Goal: Task Accomplishment & Management: Manage account settings

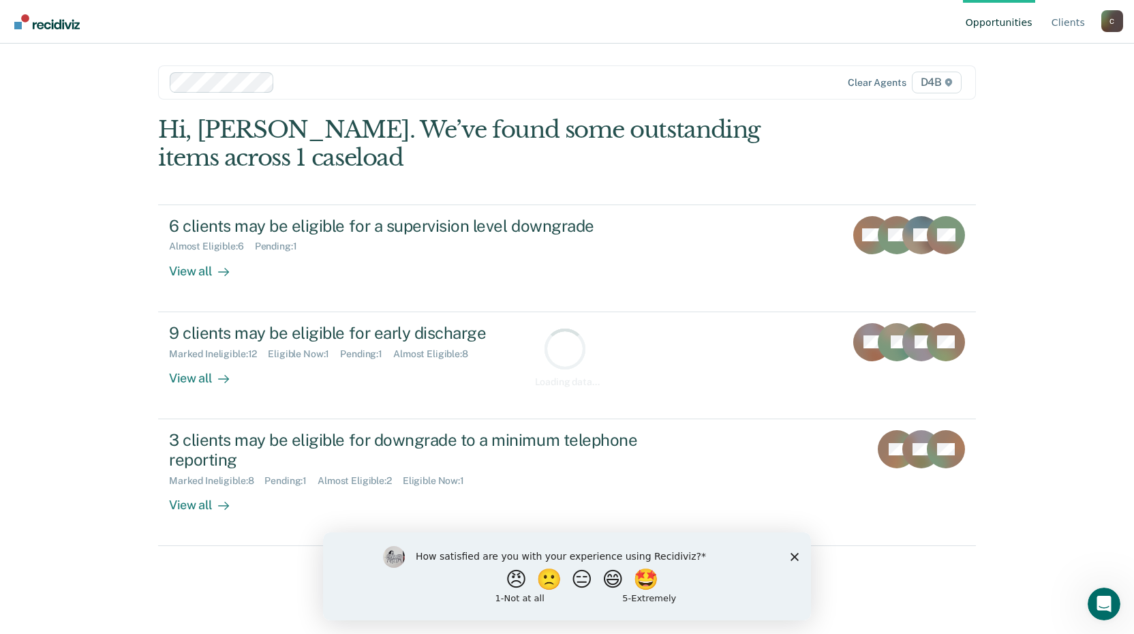
click at [790, 559] on div "How satisfied are you with your experience using Recidiviz? 😠 🙁 😑 😄 🤩 1 - Not a…" at bounding box center [567, 576] width 488 height 88
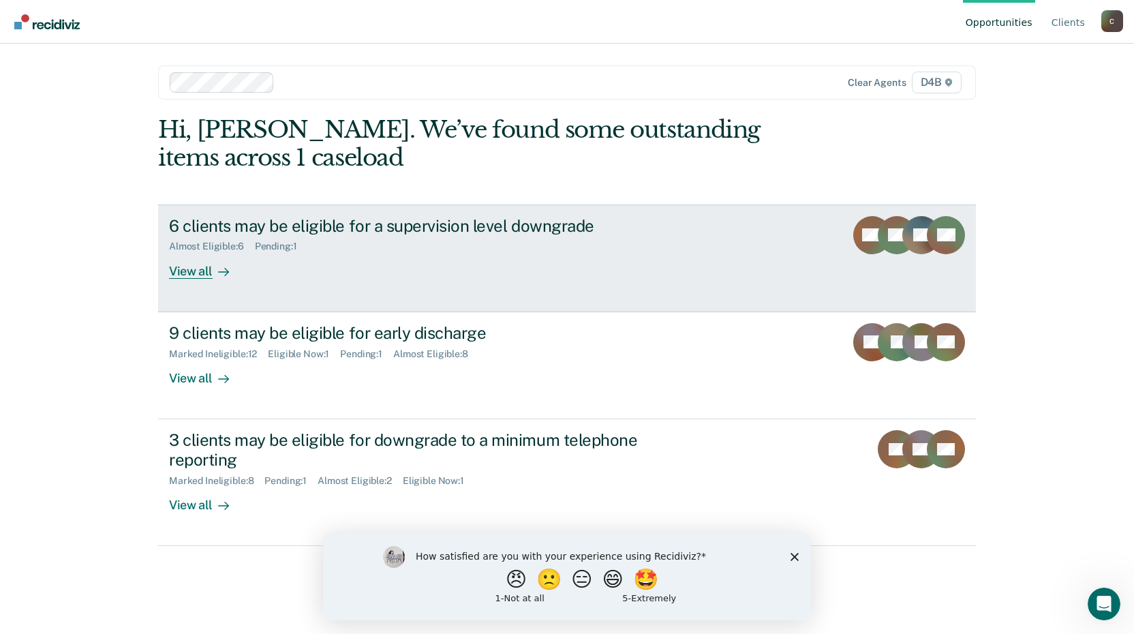
click at [333, 224] on div "6 clients may be eligible for a supervision level downgrade" at bounding box center [408, 226] width 478 height 20
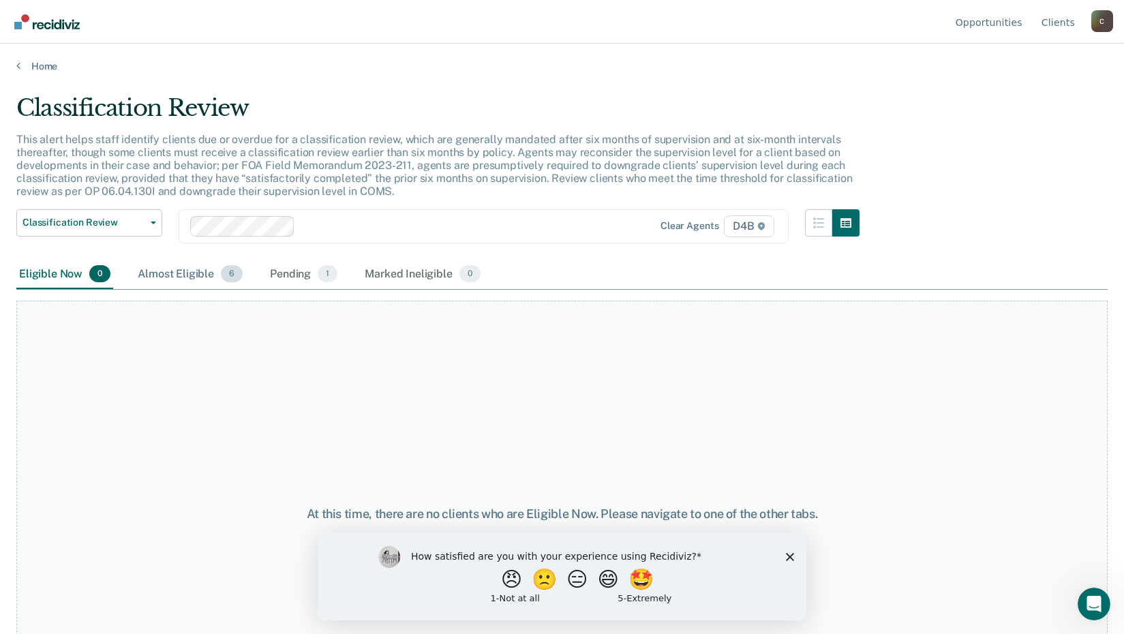
click at [194, 273] on div "Almost Eligible 6" at bounding box center [190, 275] width 110 height 30
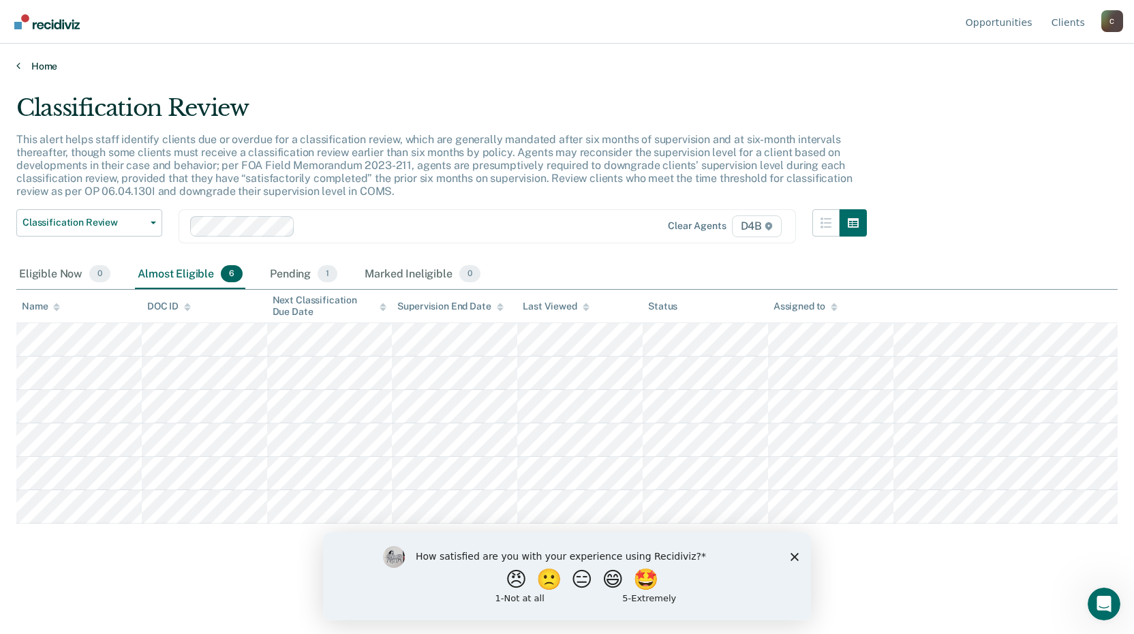
click at [27, 67] on link "Home" at bounding box center [566, 66] width 1101 height 12
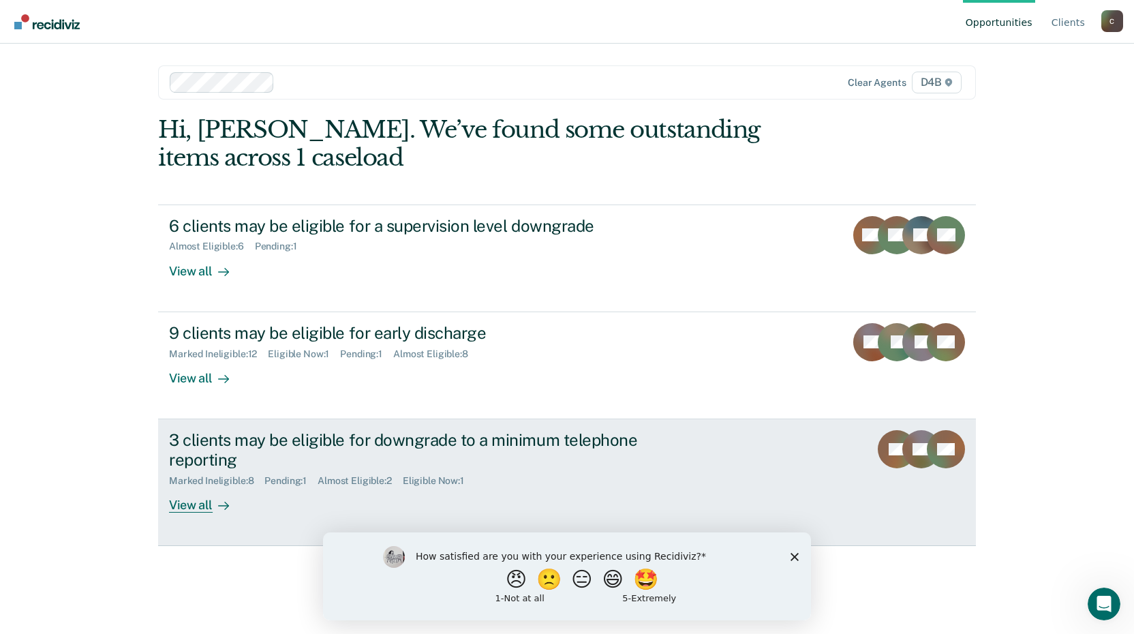
click at [371, 437] on div "3 clients may be eligible for downgrade to a minimum telephone reporting" at bounding box center [408, 450] width 478 height 40
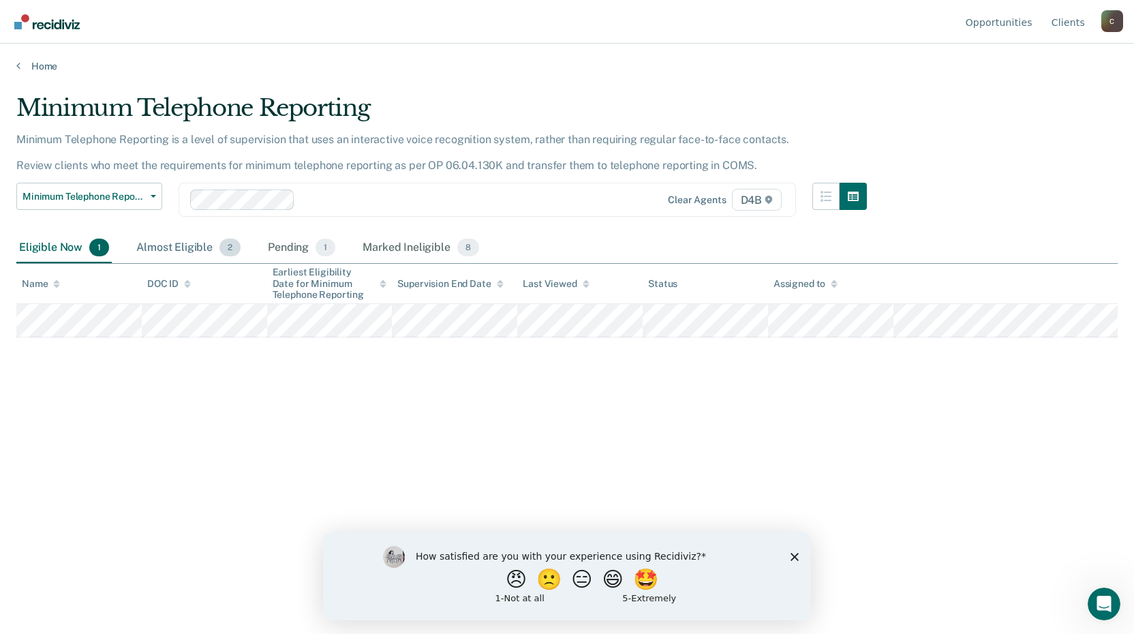
click at [161, 245] on div "Almost Eligible 2" at bounding box center [189, 248] width 110 height 30
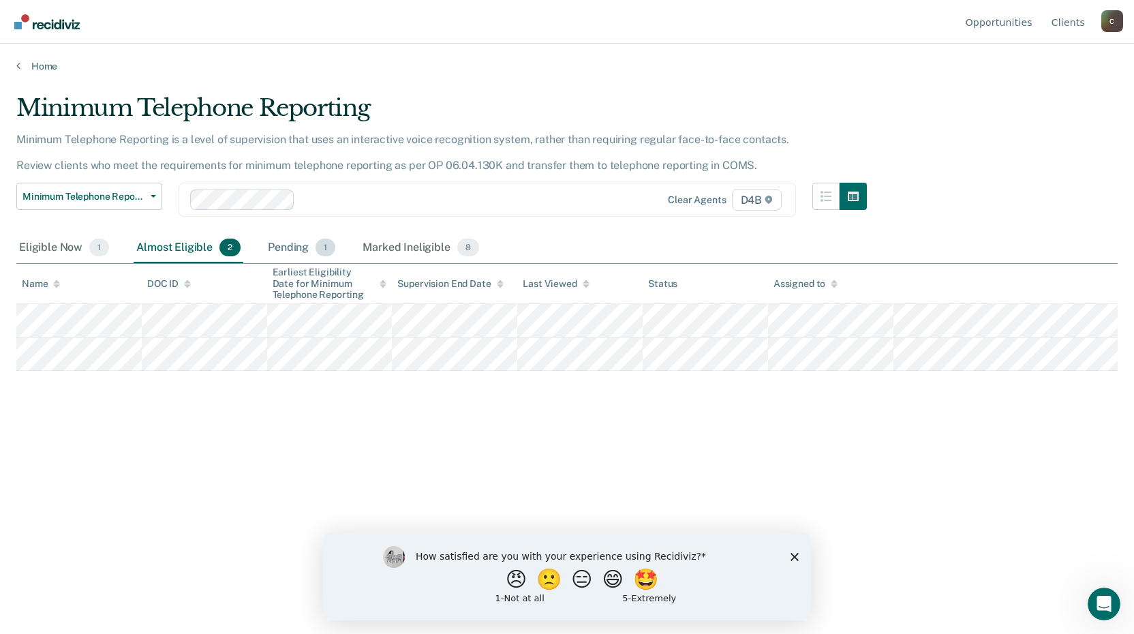
click at [287, 243] on div "Pending 1" at bounding box center [301, 248] width 73 height 30
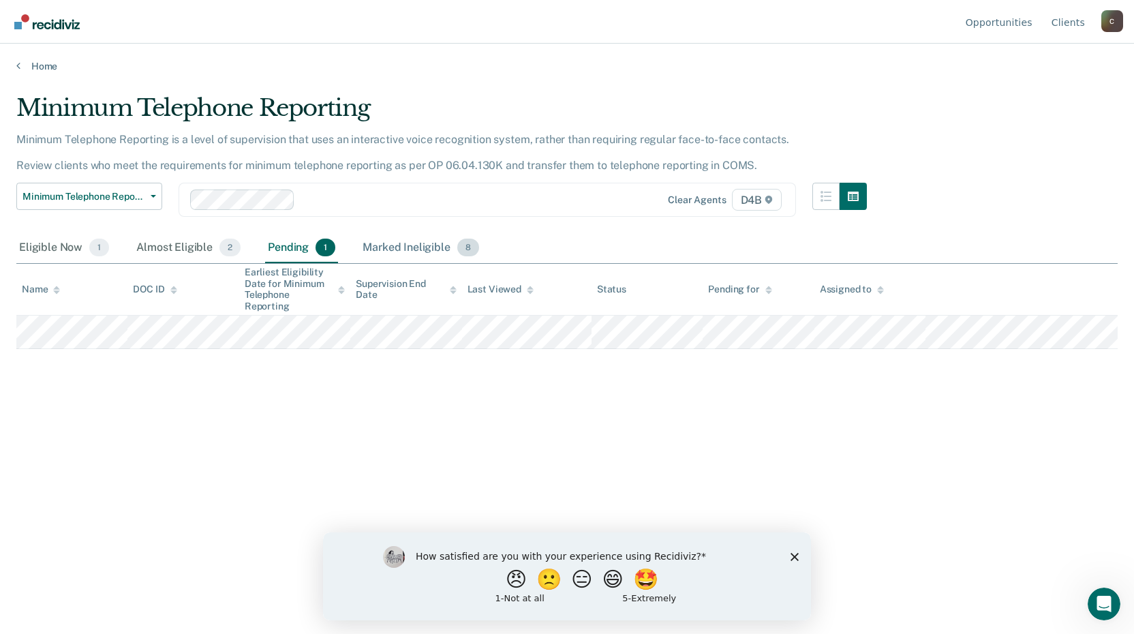
click at [398, 244] on div "Marked Ineligible 8" at bounding box center [421, 248] width 122 height 30
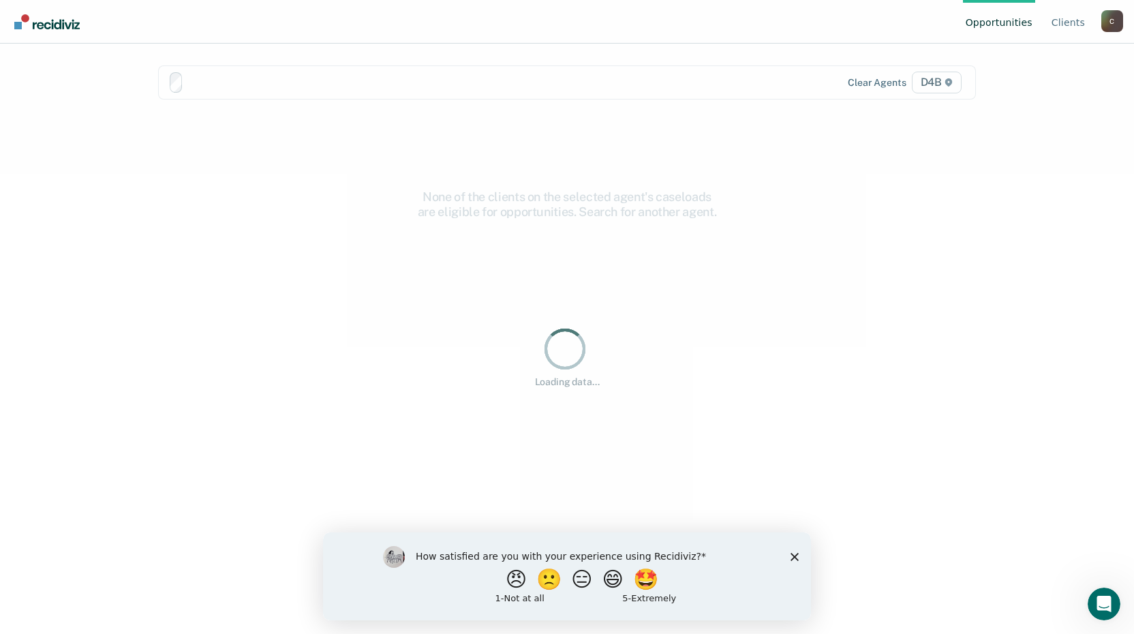
click at [785, 557] on div "How satisfied are you with your experience using Recidiviz? 😠 🙁 😑 😄 🤩 1 - Not a…" at bounding box center [567, 576] width 488 height 88
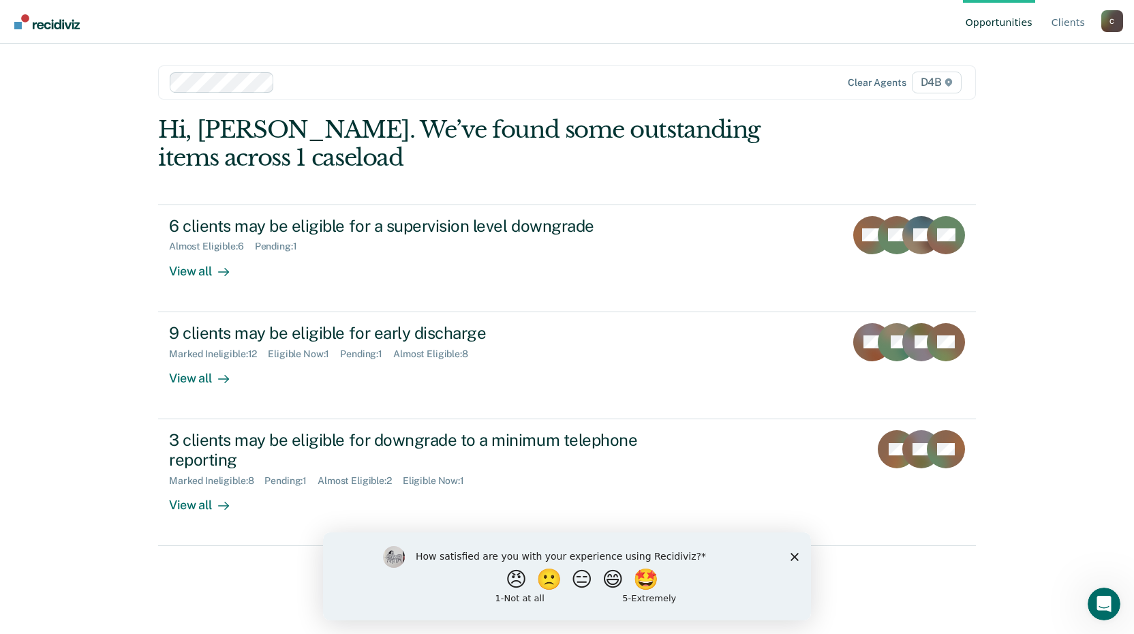
click at [797, 556] on icon "Close survey" at bounding box center [794, 556] width 8 height 8
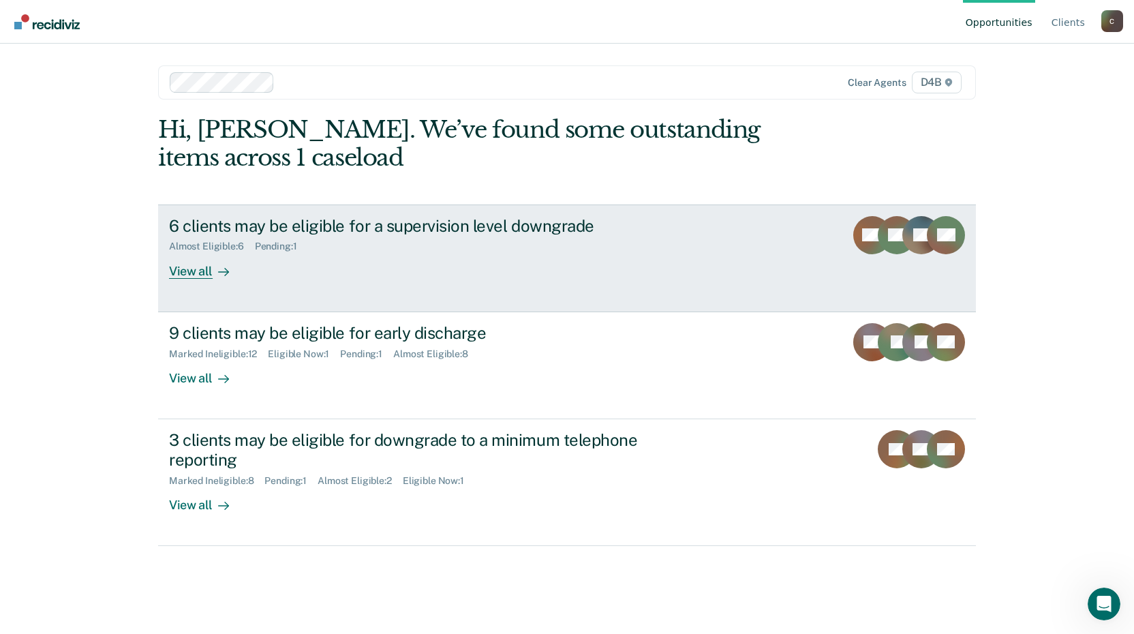
click at [369, 234] on div "6 clients may be eligible for a supervision level downgrade" at bounding box center [408, 226] width 478 height 20
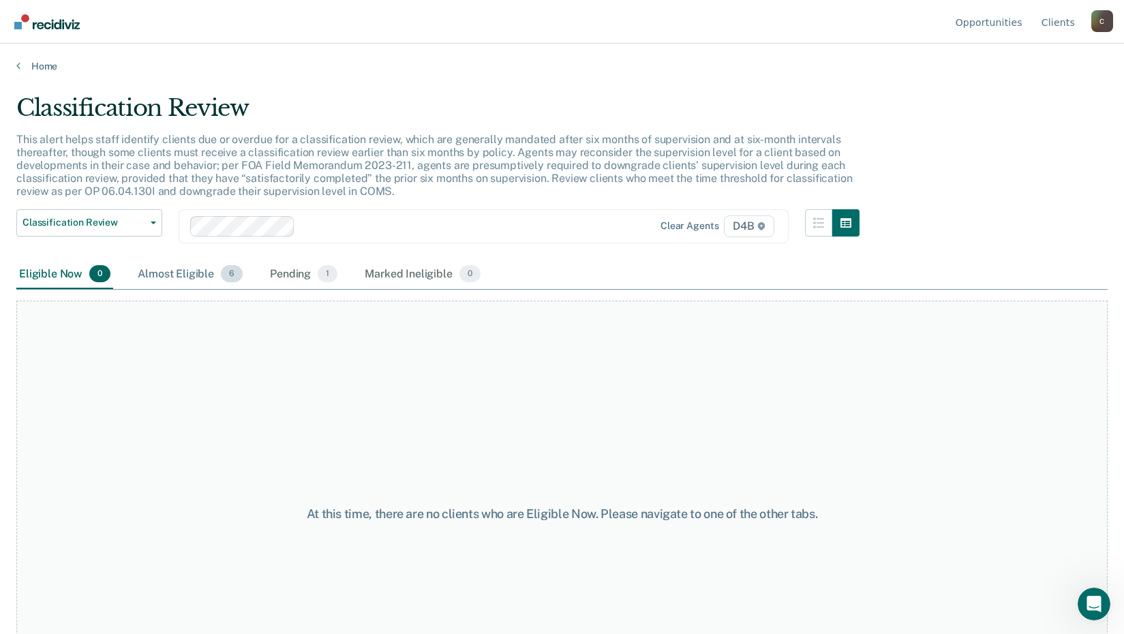
click at [166, 277] on div "Almost Eligible 6" at bounding box center [190, 275] width 110 height 30
